Goal: Transaction & Acquisition: Purchase product/service

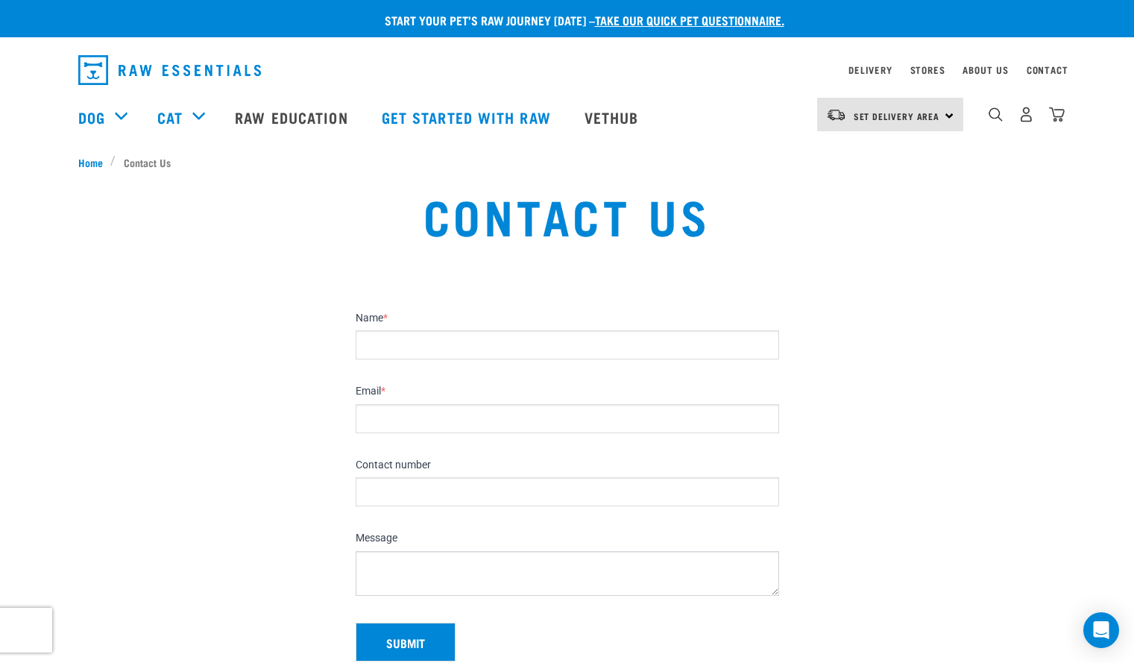
click at [382, 344] on input "Name *" at bounding box center [567, 344] width 423 height 29
click at [239, 280] on div "Contact Us" at bounding box center [567, 226] width 1134 height 113
click at [861, 119] on span "Set Delivery Area" at bounding box center [896, 115] width 86 height 5
click at [851, 157] on link "[GEOGRAPHIC_DATA]" at bounding box center [888, 156] width 143 height 33
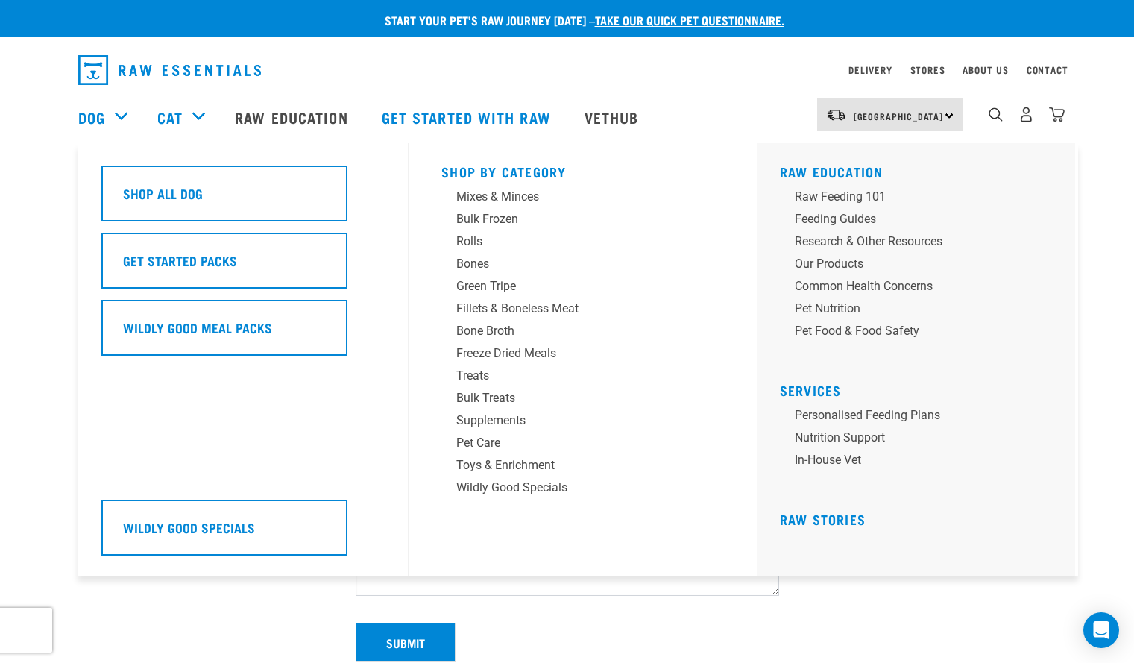
click at [106, 119] on div "Dog" at bounding box center [110, 117] width 64 height 60
click at [94, 119] on link "Dog" at bounding box center [91, 117] width 27 height 22
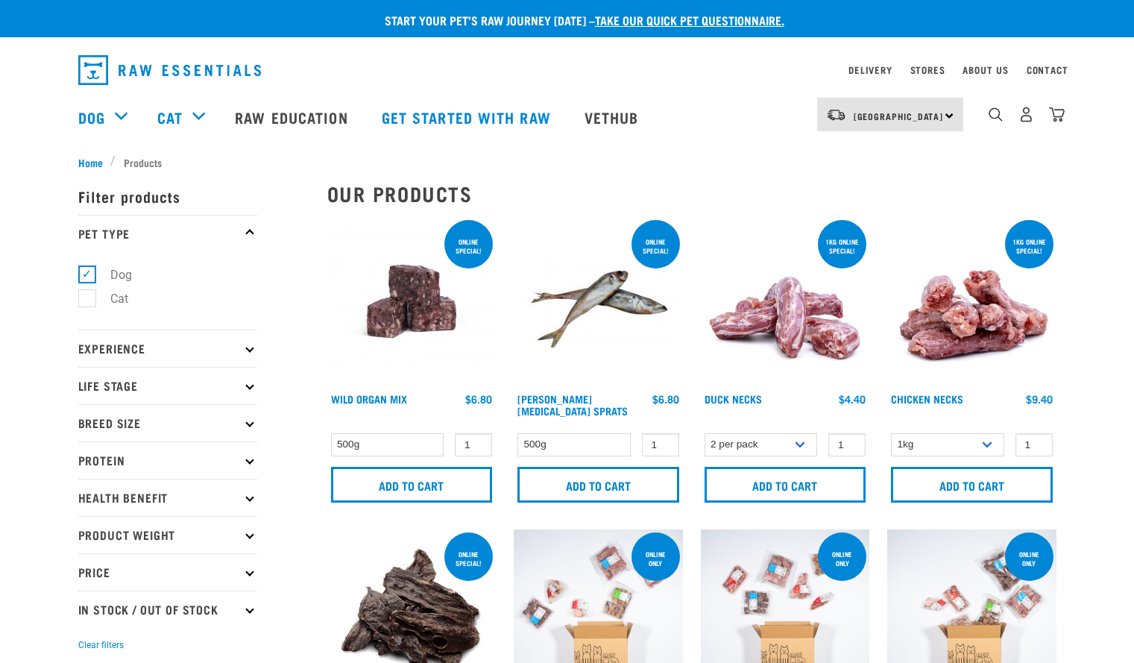
click at [123, 119] on div "Dog" at bounding box center [110, 117] width 64 height 60
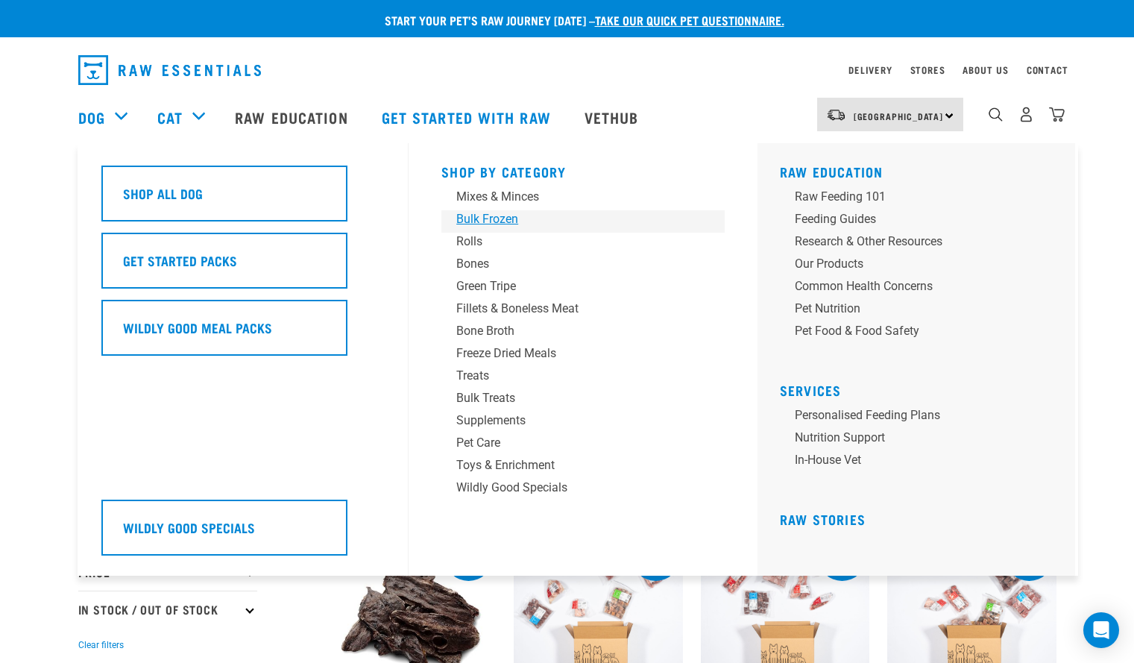
click at [486, 220] on div "Bulk Frozen" at bounding box center [572, 219] width 233 height 18
click at [478, 239] on div "Rolls" at bounding box center [572, 242] width 233 height 18
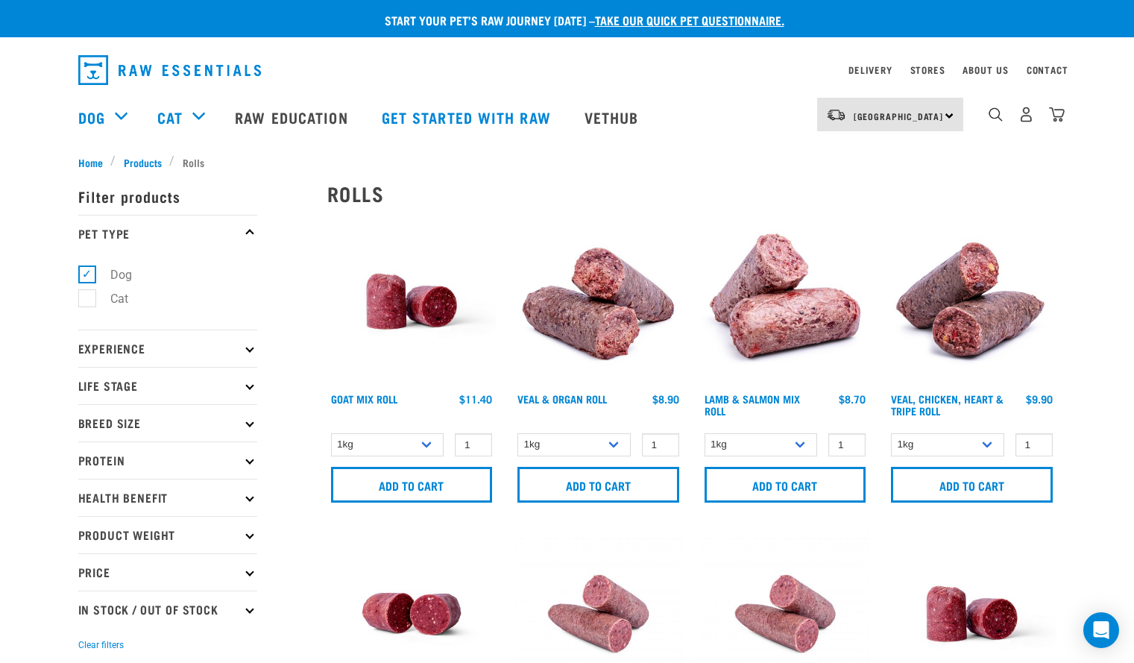
click at [252, 231] on icon at bounding box center [249, 234] width 8 height 8
click at [121, 275] on label "Dog" at bounding box center [111, 274] width 51 height 19
click at [88, 275] on input "Dog" at bounding box center [83, 272] width 10 height 10
click at [121, 275] on label "Dog" at bounding box center [111, 274] width 51 height 19
click at [88, 275] on input "Dog" at bounding box center [83, 272] width 10 height 10
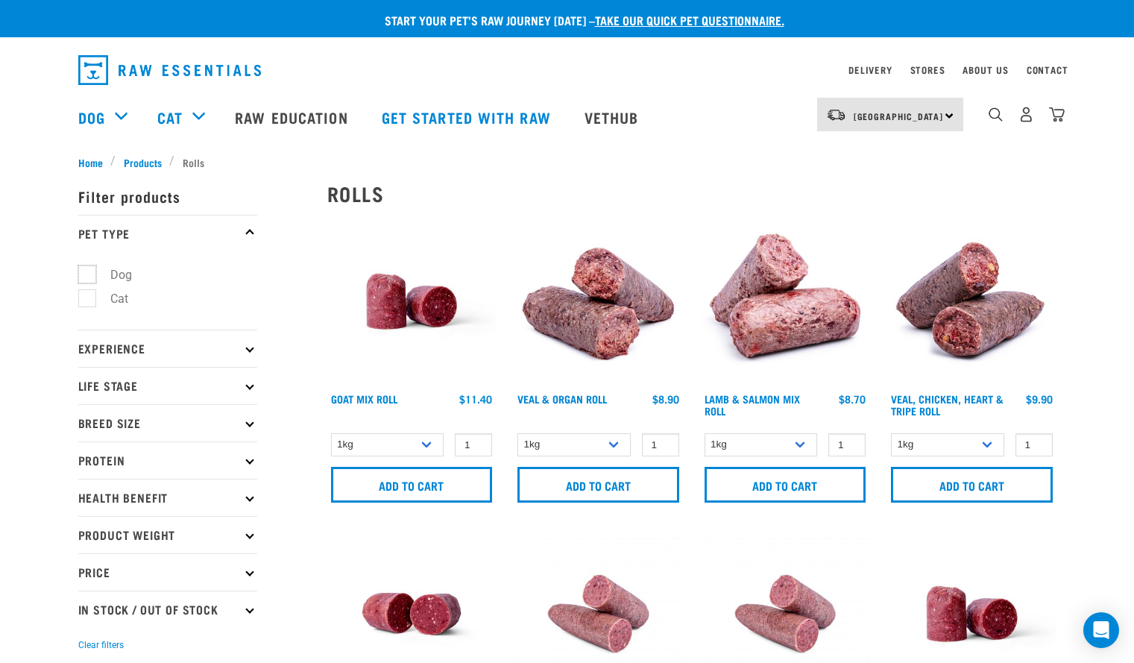
checkbox input "true"
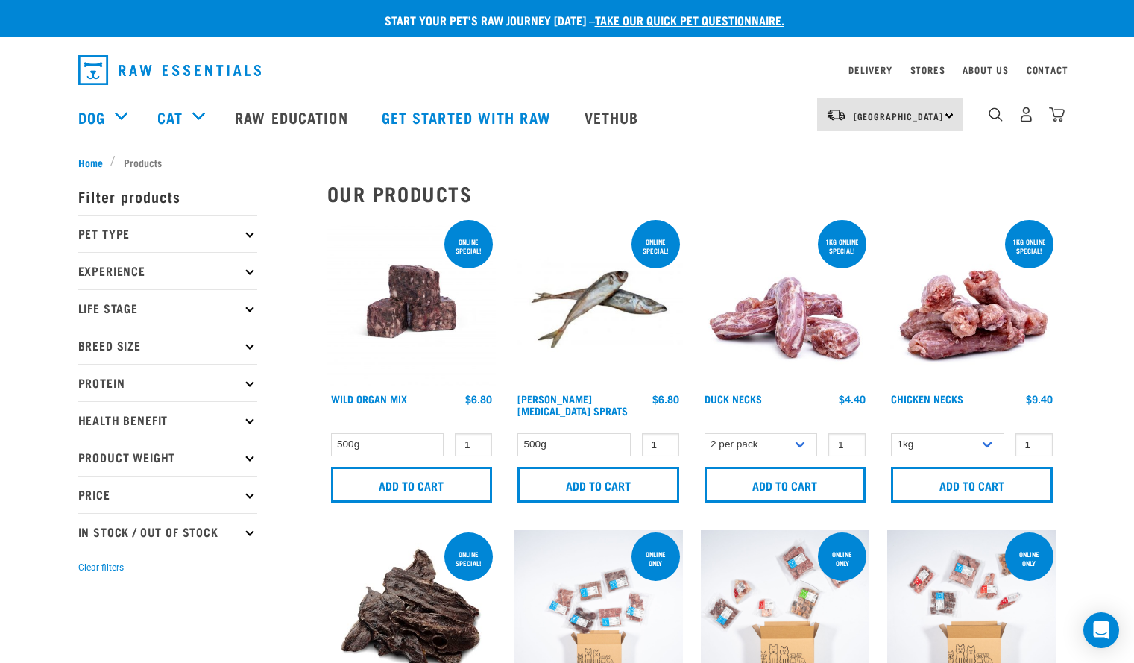
click at [240, 458] on p "Product Weight" at bounding box center [167, 456] width 179 height 37
click at [86, 597] on label "Bulk" at bounding box center [112, 596] width 53 height 19
click at [85, 597] on input "Bulk" at bounding box center [83, 593] width 10 height 10
checkbox input "true"
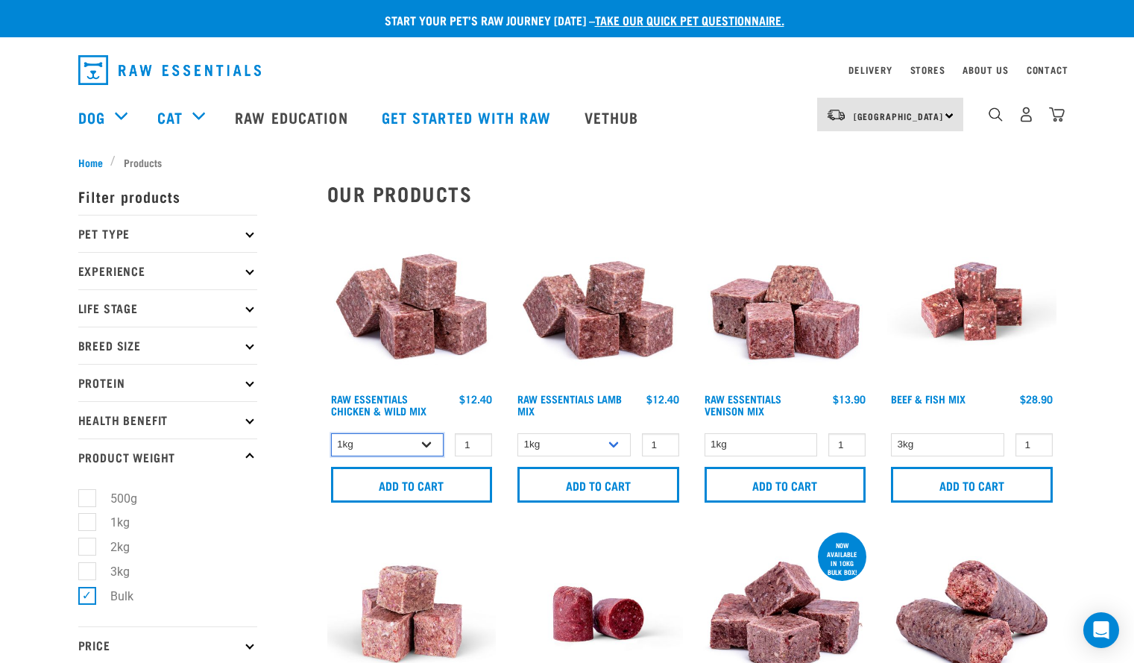
click at [427, 449] on select "1kg 3kg Bulk (10kg)" at bounding box center [387, 444] width 113 height 23
select select "709"
click at [331, 433] on select "1kg 3kg Bulk (10kg)" at bounding box center [387, 444] width 113 height 23
click at [615, 446] on select "1kg 3kg Bulk (10kg)" at bounding box center [573, 444] width 113 height 23
select select "24"
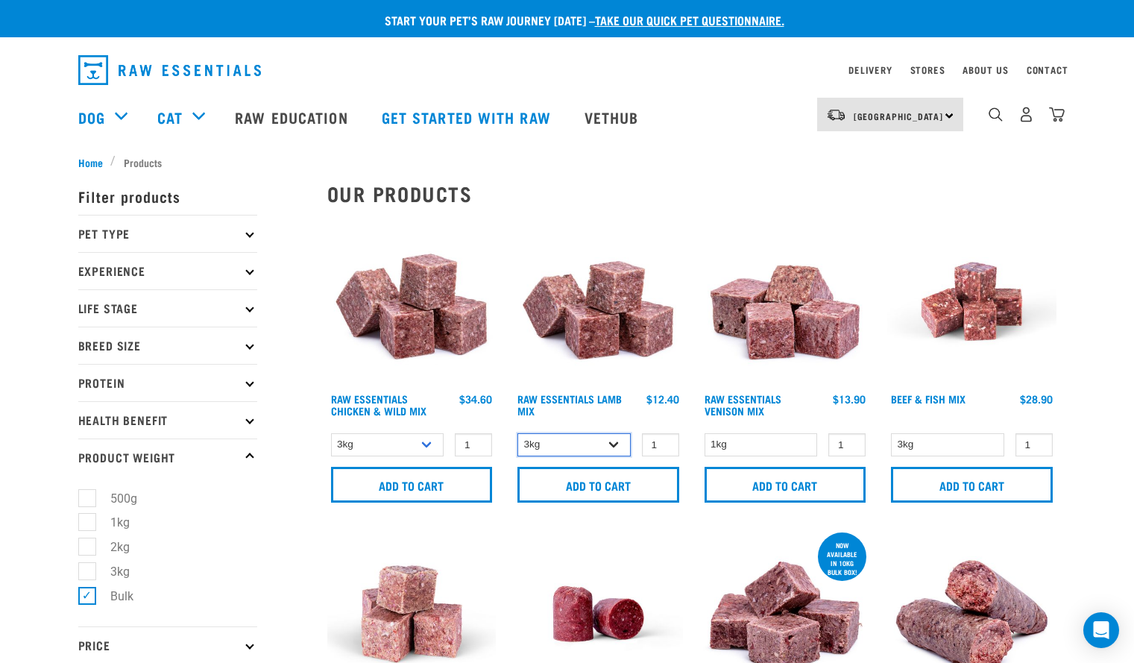
click at [517, 433] on select "1kg 3kg Bulk (10kg)" at bounding box center [573, 444] width 113 height 23
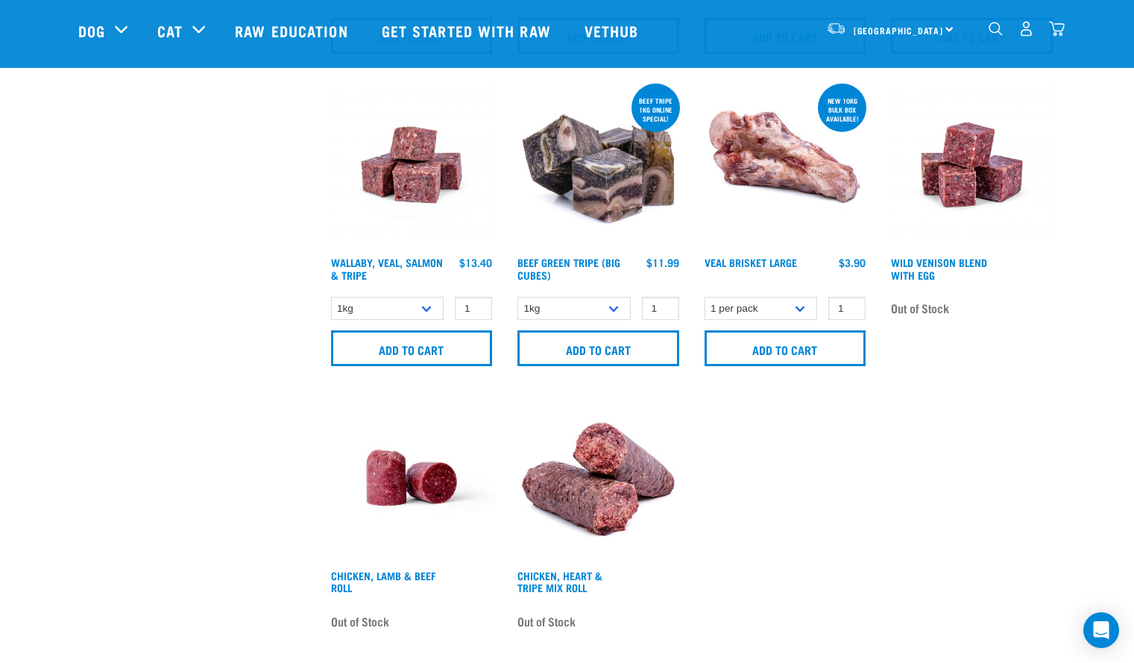
scroll to position [1279, 0]
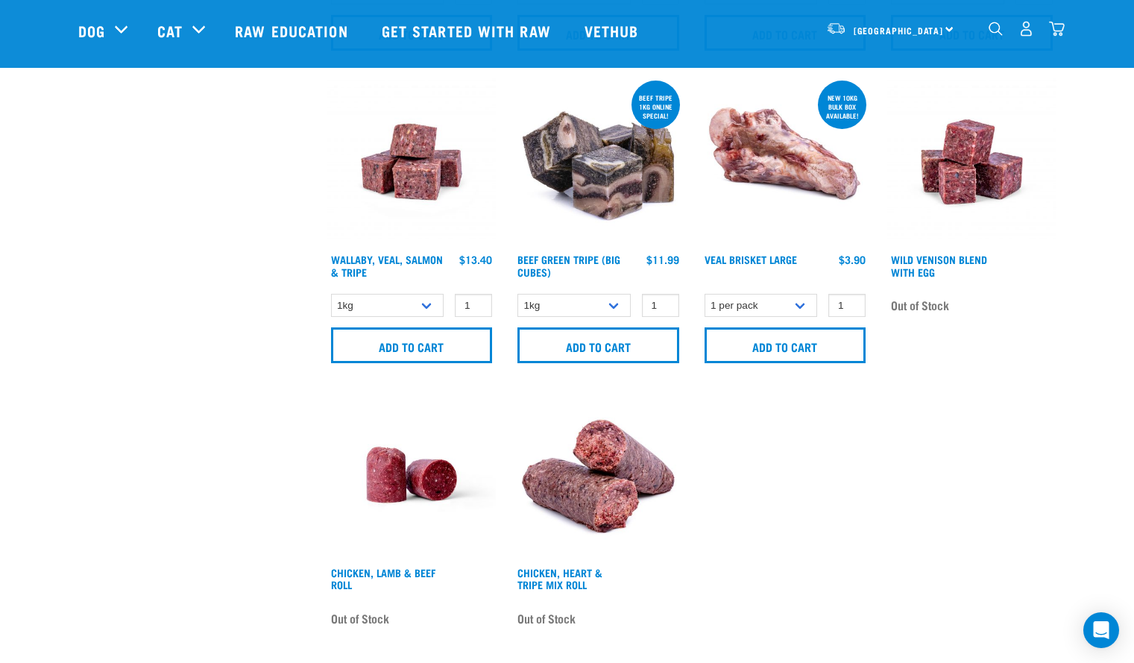
click at [955, 182] on img at bounding box center [971, 162] width 169 height 169
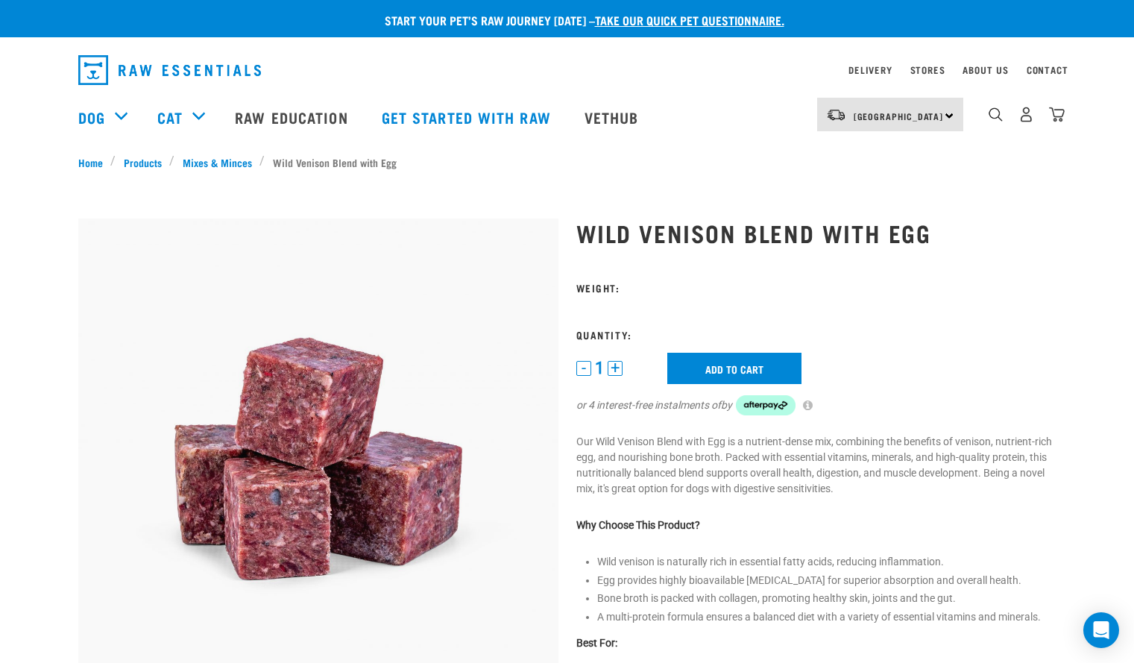
click at [947, 118] on div "North Island North Island South Island" at bounding box center [890, 115] width 146 height 34
click at [912, 181] on link "[GEOGRAPHIC_DATA]" at bounding box center [888, 189] width 143 height 33
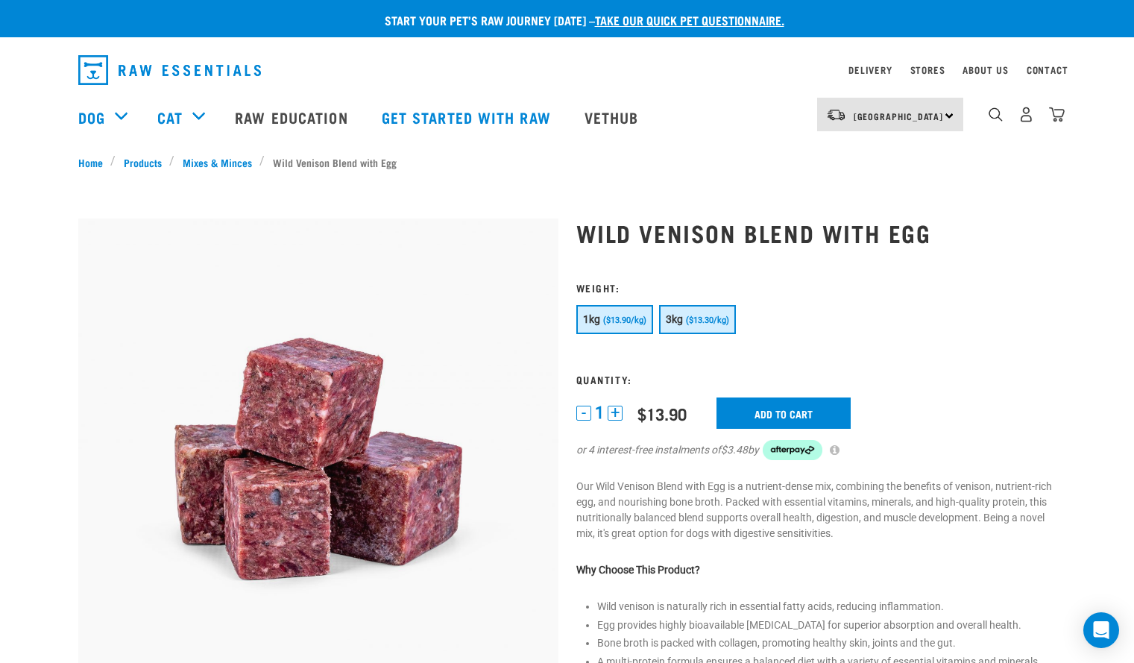
click at [702, 326] on button "3kg ($13.30/kg)" at bounding box center [697, 319] width 77 height 29
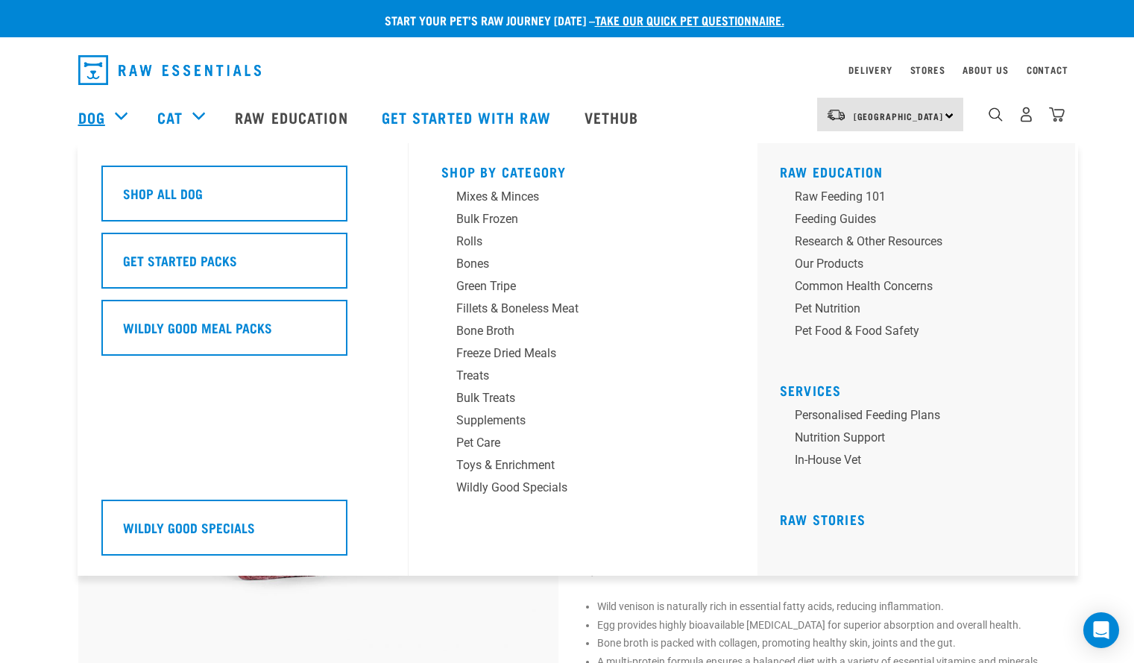
click at [87, 124] on link "Dog" at bounding box center [91, 117] width 27 height 22
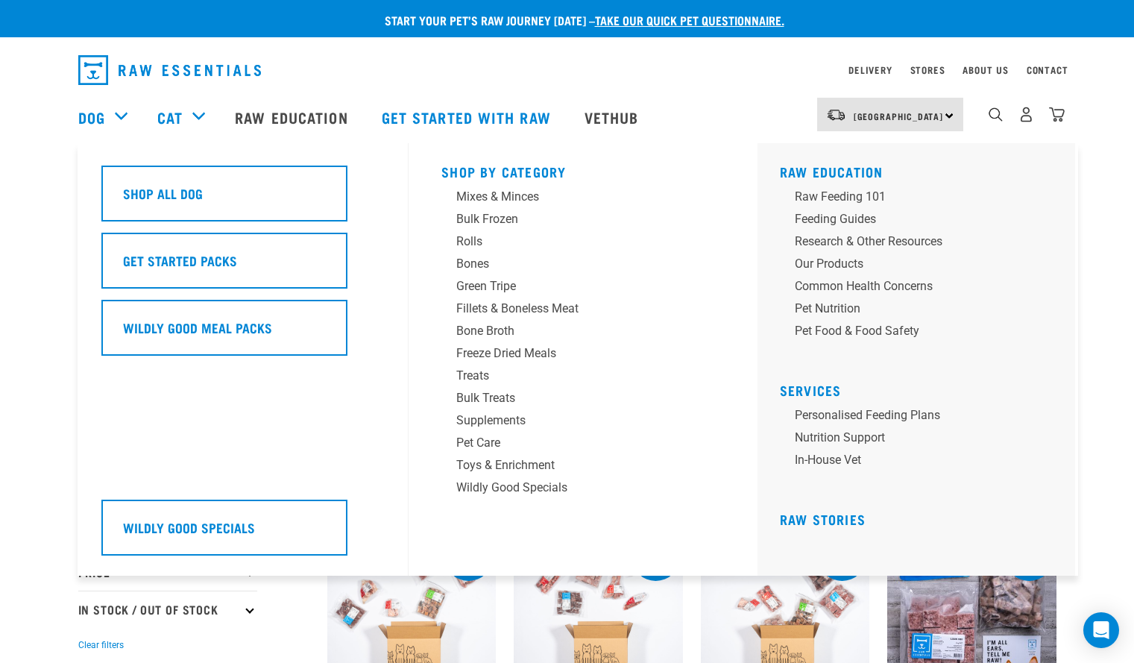
click at [112, 119] on div "Dog" at bounding box center [110, 117] width 64 height 60
click at [89, 120] on link "Dog" at bounding box center [91, 117] width 27 height 22
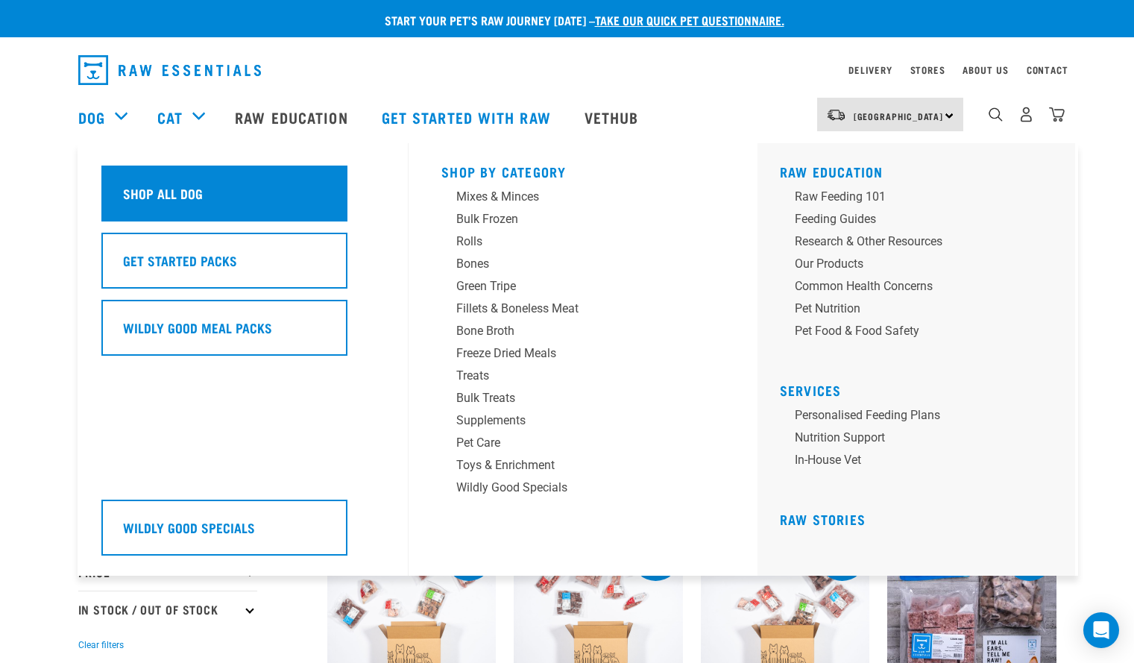
click at [176, 195] on h5 "Shop All Dog" at bounding box center [163, 192] width 80 height 19
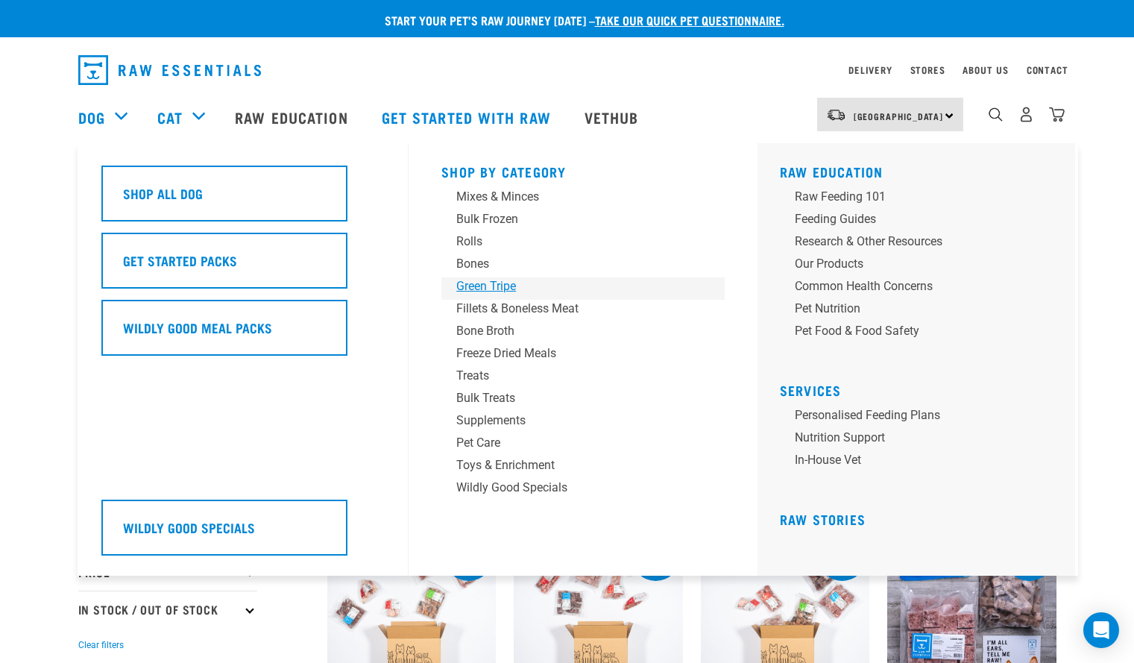
click at [472, 284] on div "Green Tripe" at bounding box center [572, 286] width 233 height 18
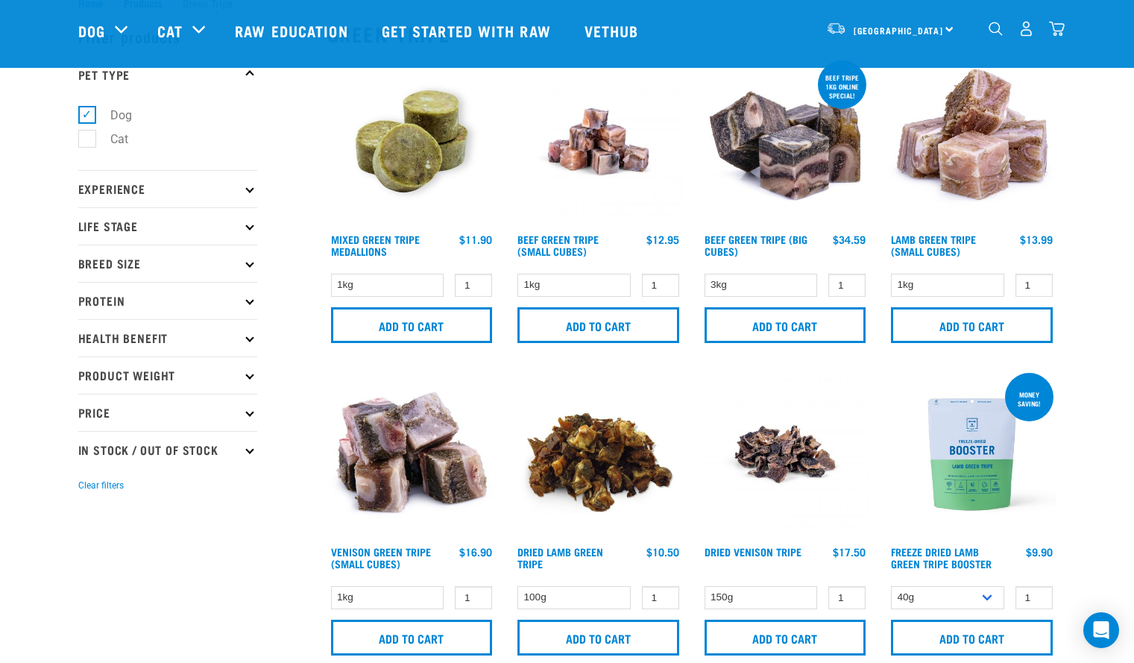
scroll to position [52, 0]
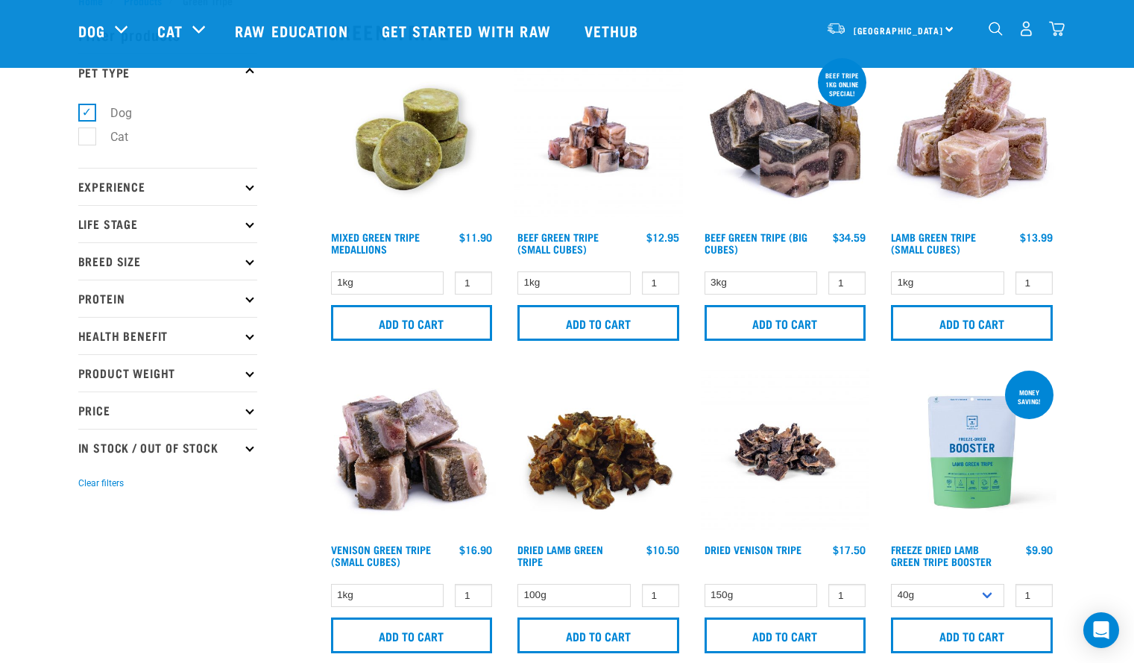
click at [222, 379] on p "Product Weight" at bounding box center [167, 372] width 179 height 37
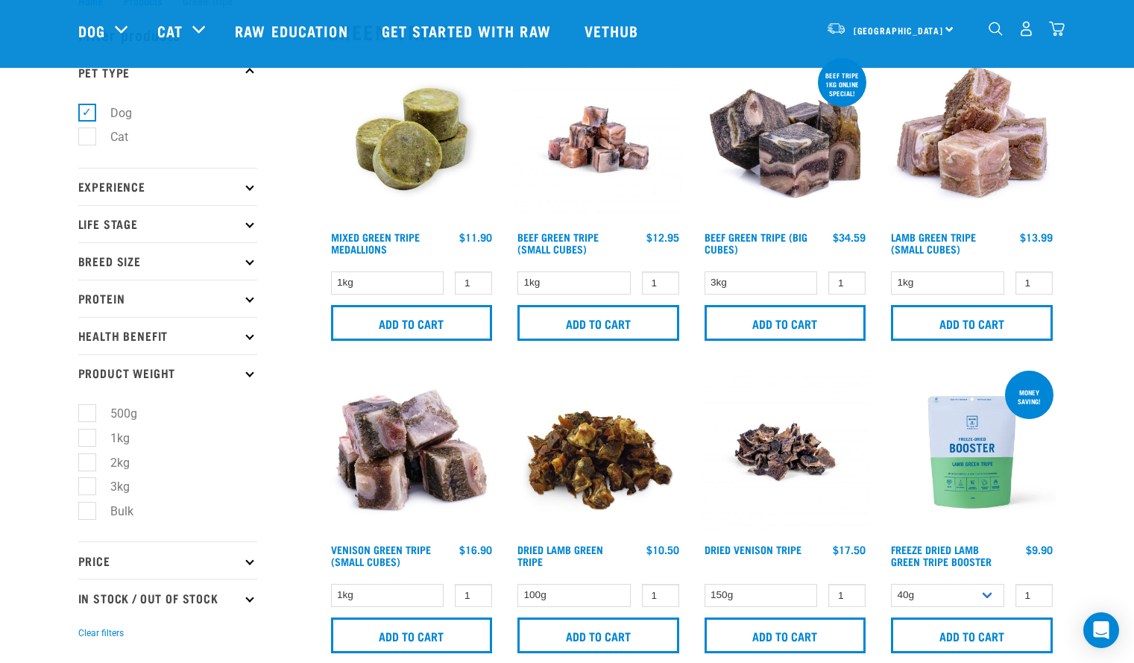
click at [120, 512] on label "Bulk" at bounding box center [112, 511] width 53 height 19
click at [88, 512] on input "Bulk" at bounding box center [83, 509] width 10 height 10
checkbox input "true"
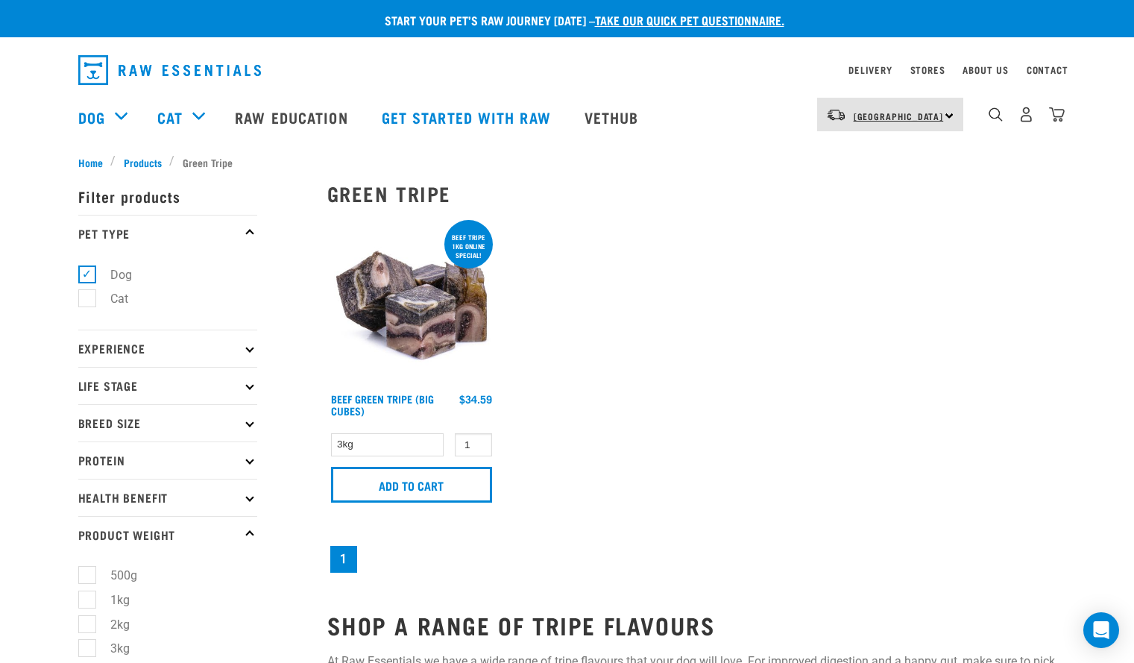
click at [903, 117] on span "[GEOGRAPHIC_DATA]" at bounding box center [898, 115] width 90 height 5
click at [847, 160] on link "[GEOGRAPHIC_DATA]" at bounding box center [888, 156] width 143 height 33
click at [113, 271] on label "Dog" at bounding box center [111, 274] width 51 height 19
click at [88, 271] on input "Dog" at bounding box center [83, 272] width 10 height 10
checkbox input "false"
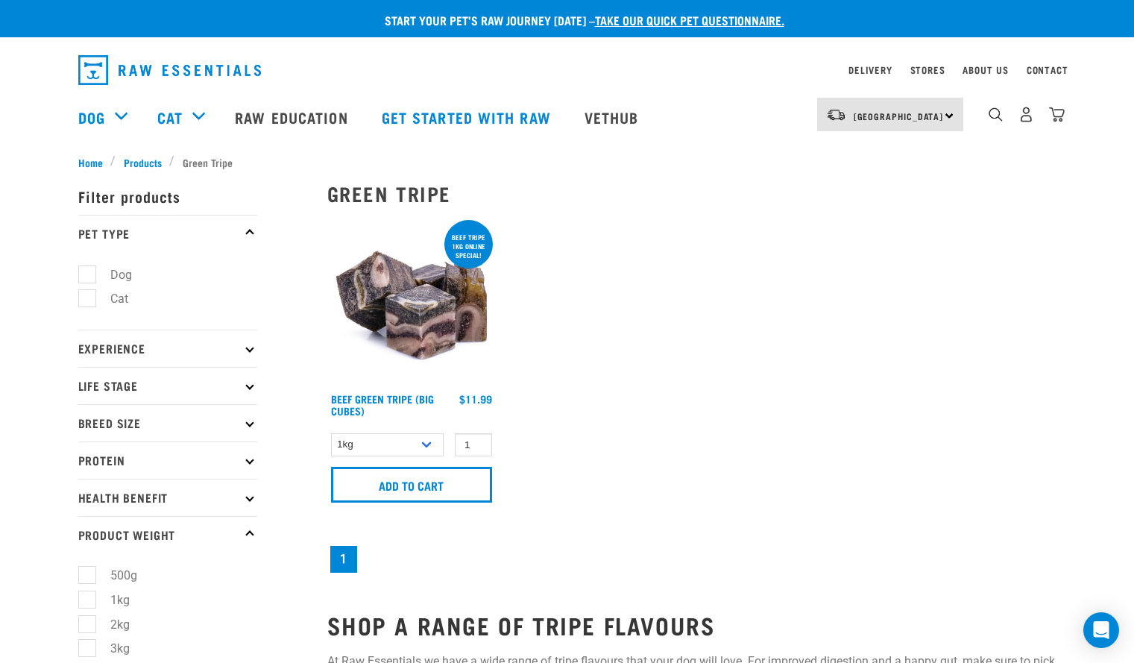
click at [130, 461] on p "Protein" at bounding box center [167, 459] width 179 height 37
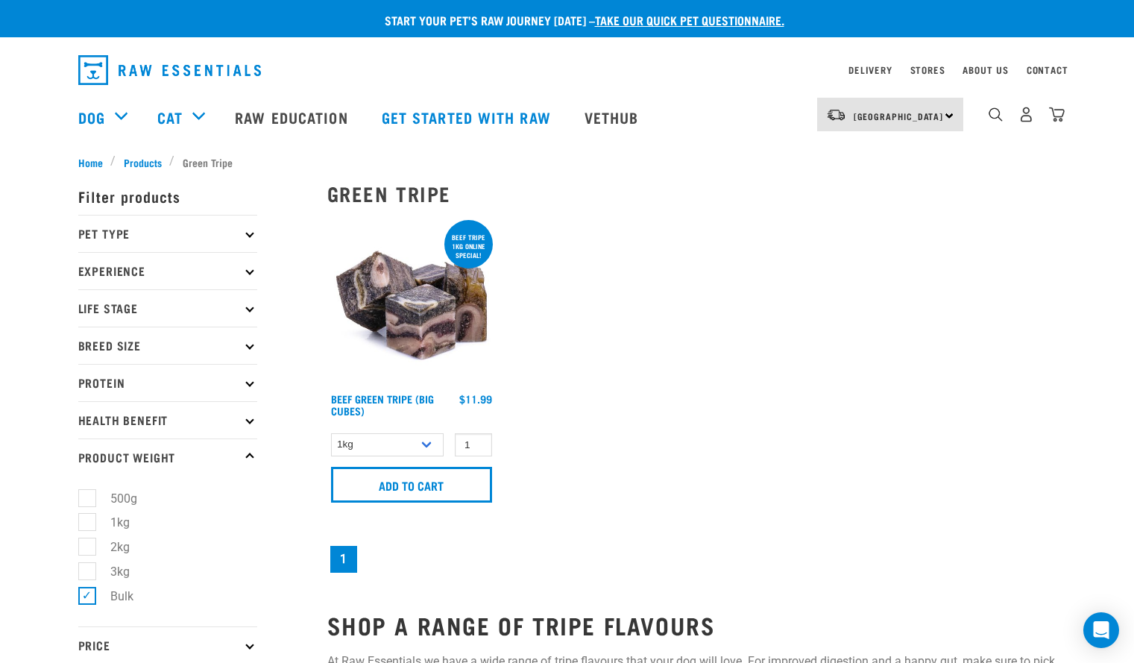
click at [155, 380] on p "Protein" at bounding box center [167, 382] width 179 height 37
click at [88, 524] on label "Goat" at bounding box center [113, 521] width 55 height 19
click at [88, 523] on input "Goat" at bounding box center [83, 519] width 10 height 10
checkbox input "true"
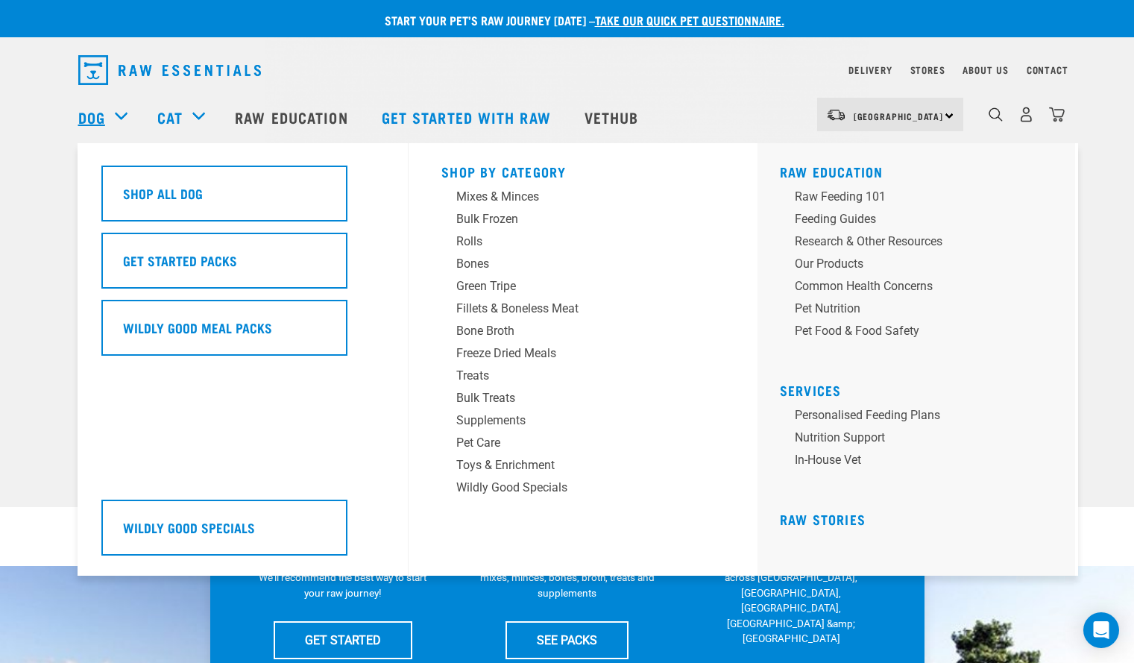
click at [86, 122] on link "Dog" at bounding box center [91, 117] width 27 height 22
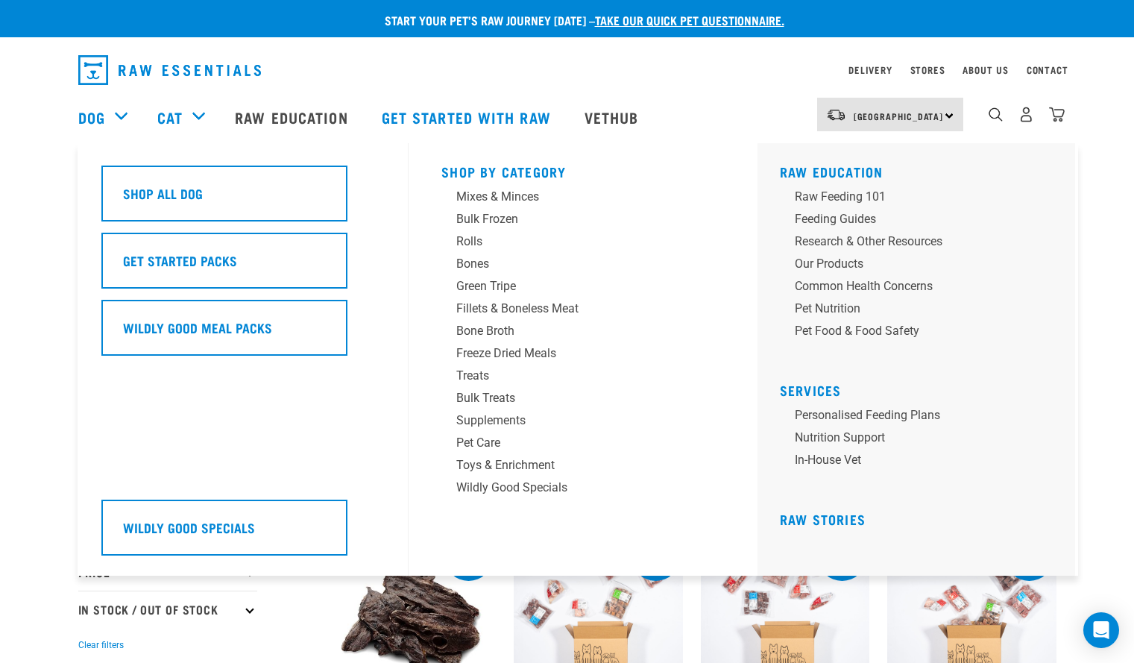
click at [114, 113] on div "Dog" at bounding box center [110, 117] width 64 height 60
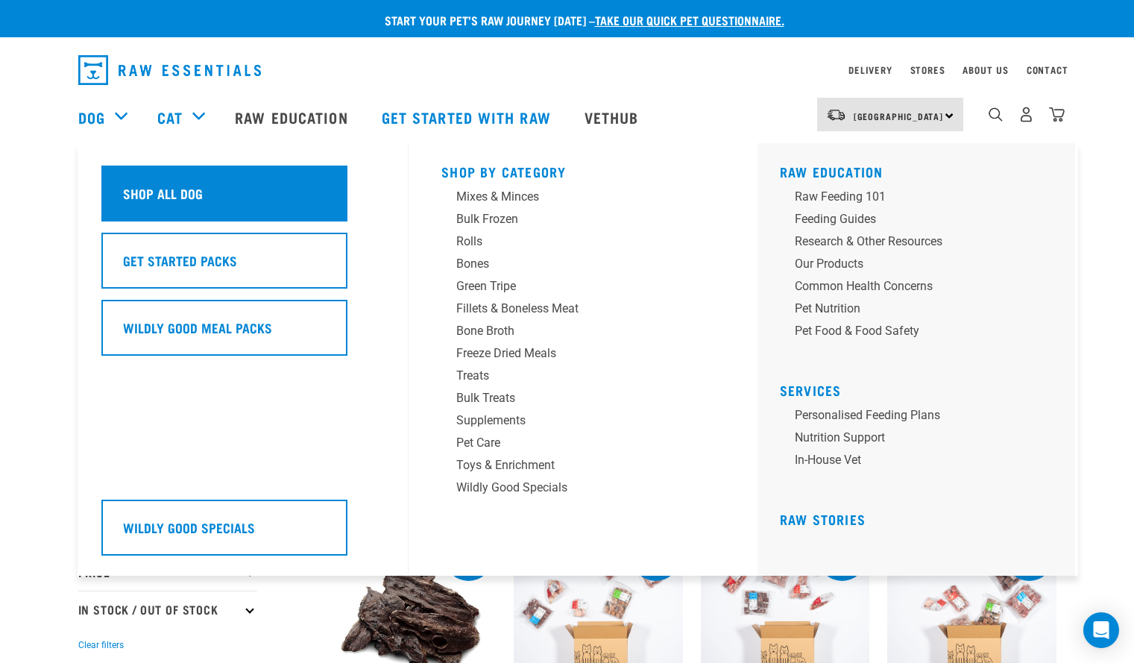
click at [195, 195] on h5 "Shop All Dog" at bounding box center [163, 192] width 80 height 19
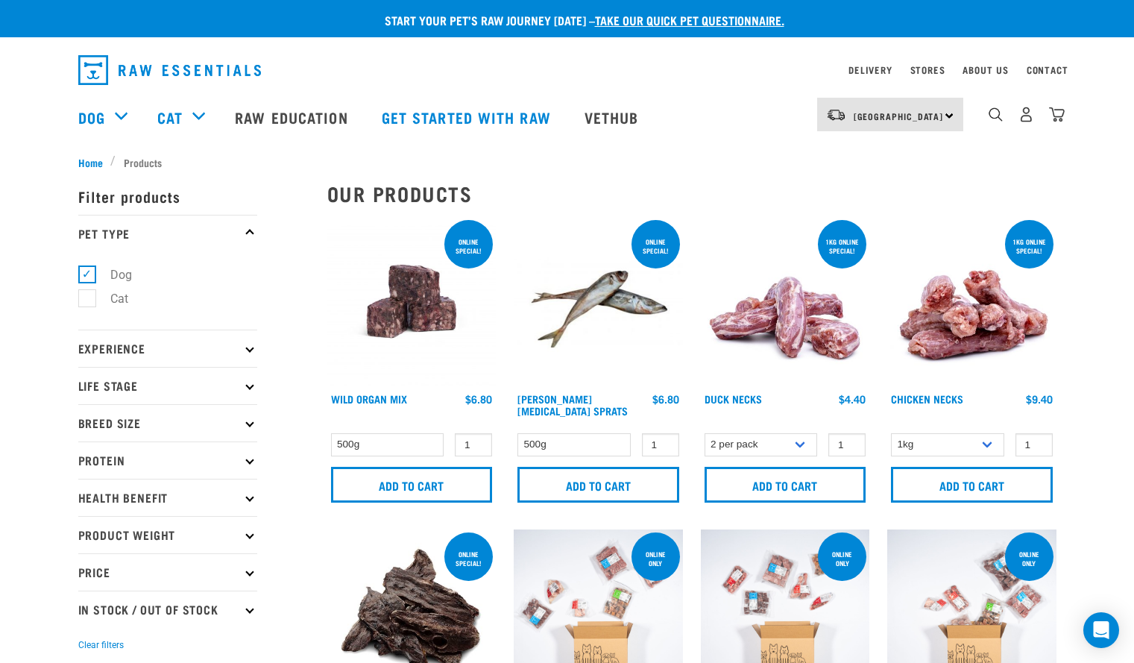
click at [217, 537] on p "Product Weight" at bounding box center [167, 534] width 179 height 37
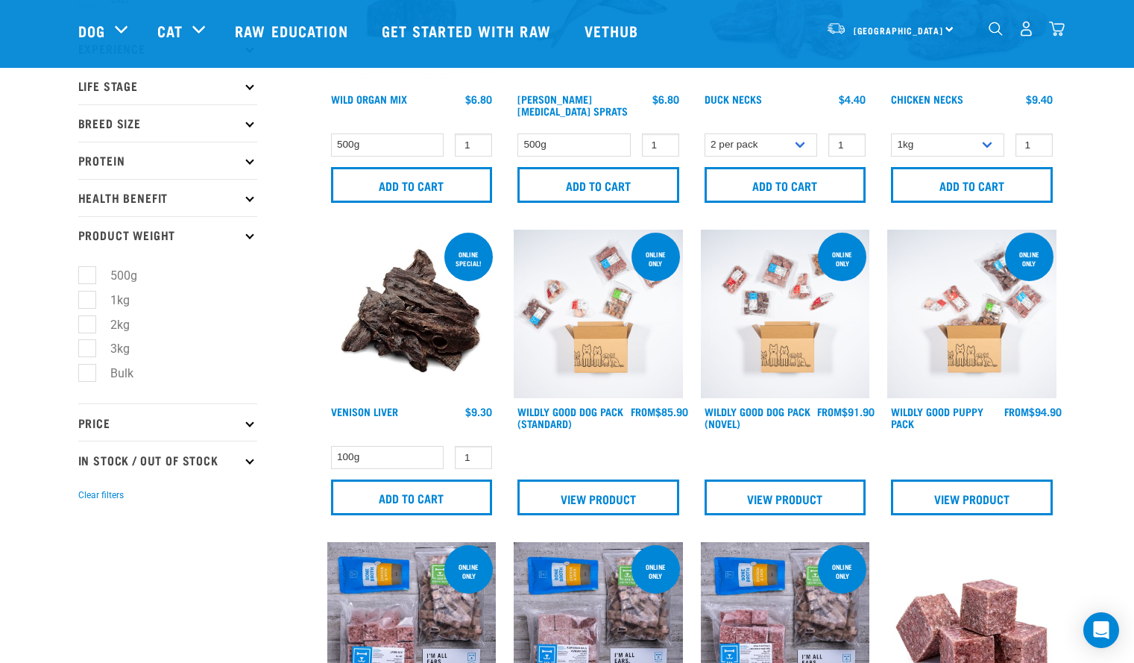
scroll to position [203, 0]
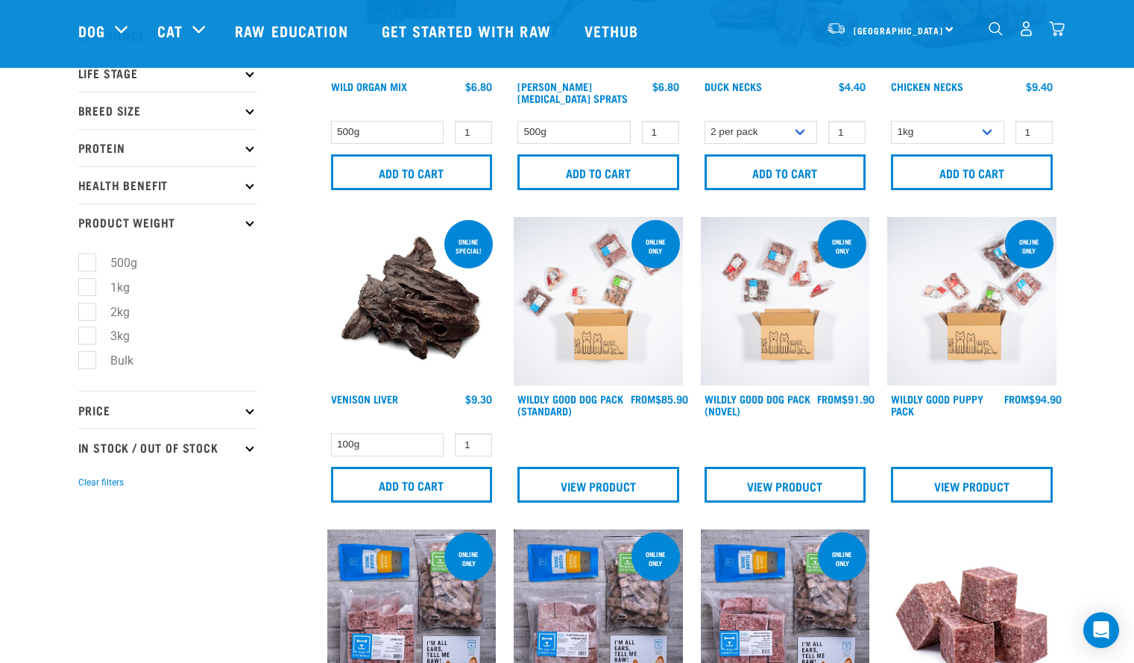
click at [86, 364] on label "Bulk" at bounding box center [112, 360] width 53 height 19
click at [86, 363] on input "Bulk" at bounding box center [83, 358] width 10 height 10
checkbox input "true"
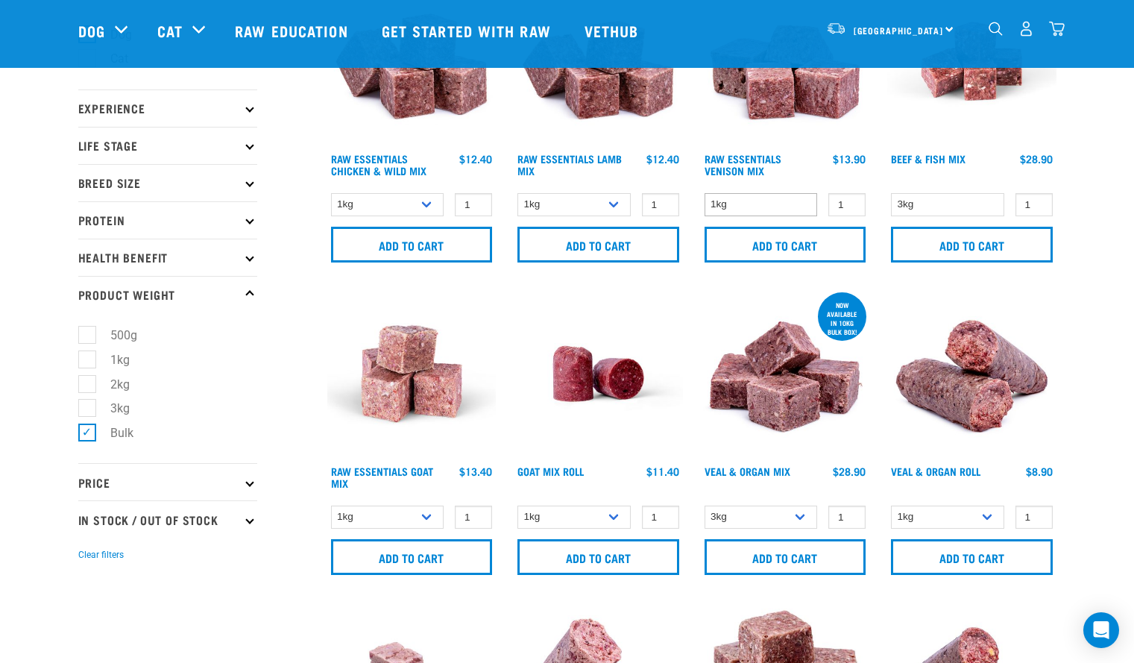
scroll to position [140, 0]
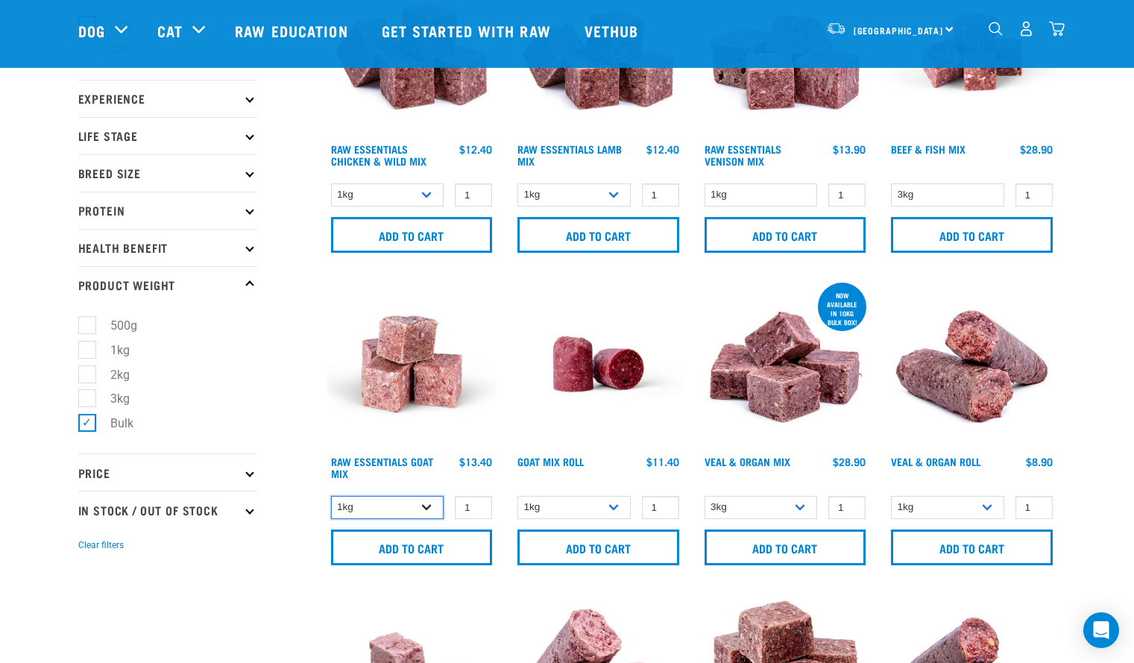
click at [415, 507] on select "1kg 3kg Bulk (10kg)" at bounding box center [387, 507] width 113 height 23
select select "344957"
click at [331, 496] on select "1kg 3kg Bulk (10kg)" at bounding box center [387, 507] width 113 height 23
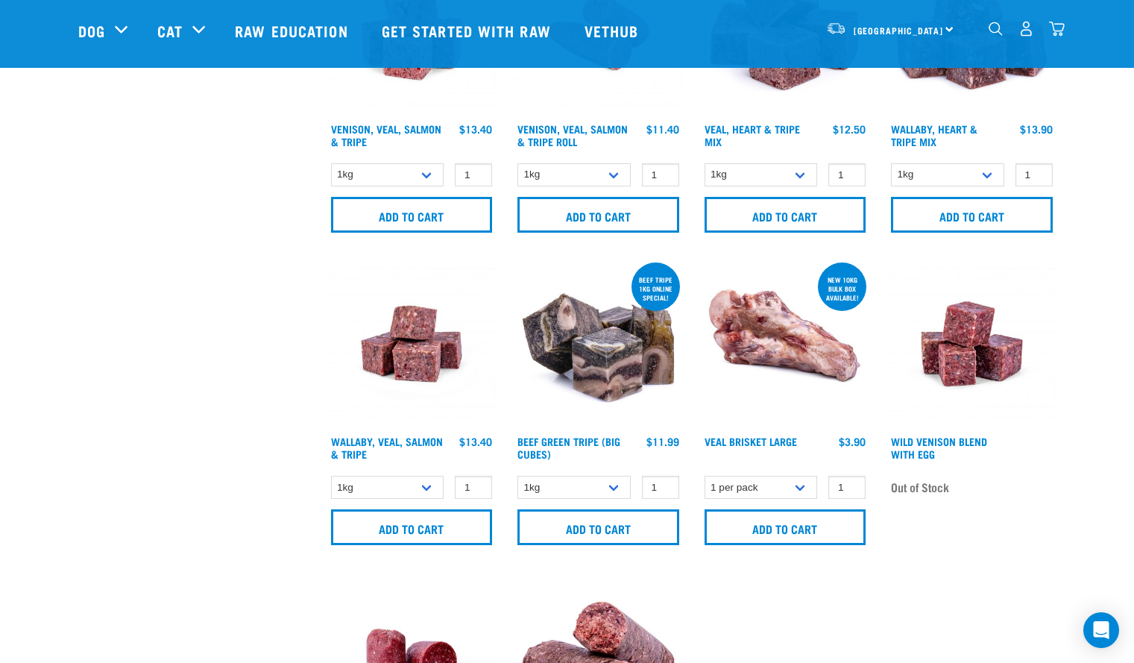
scroll to position [1103, 0]
